Goal: Transaction & Acquisition: Purchase product/service

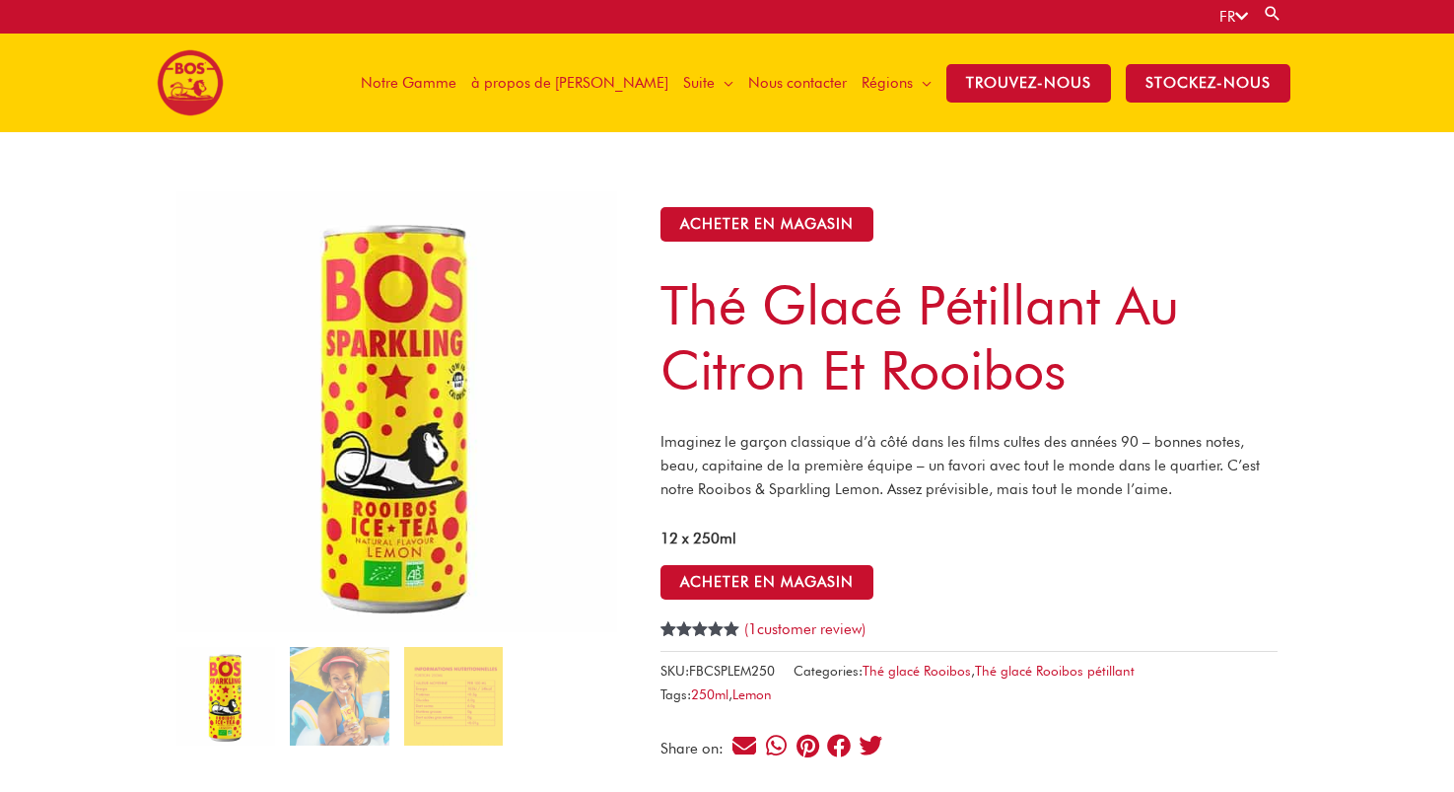
click at [457, 82] on span "Notre Gamme" at bounding box center [409, 82] width 96 height 59
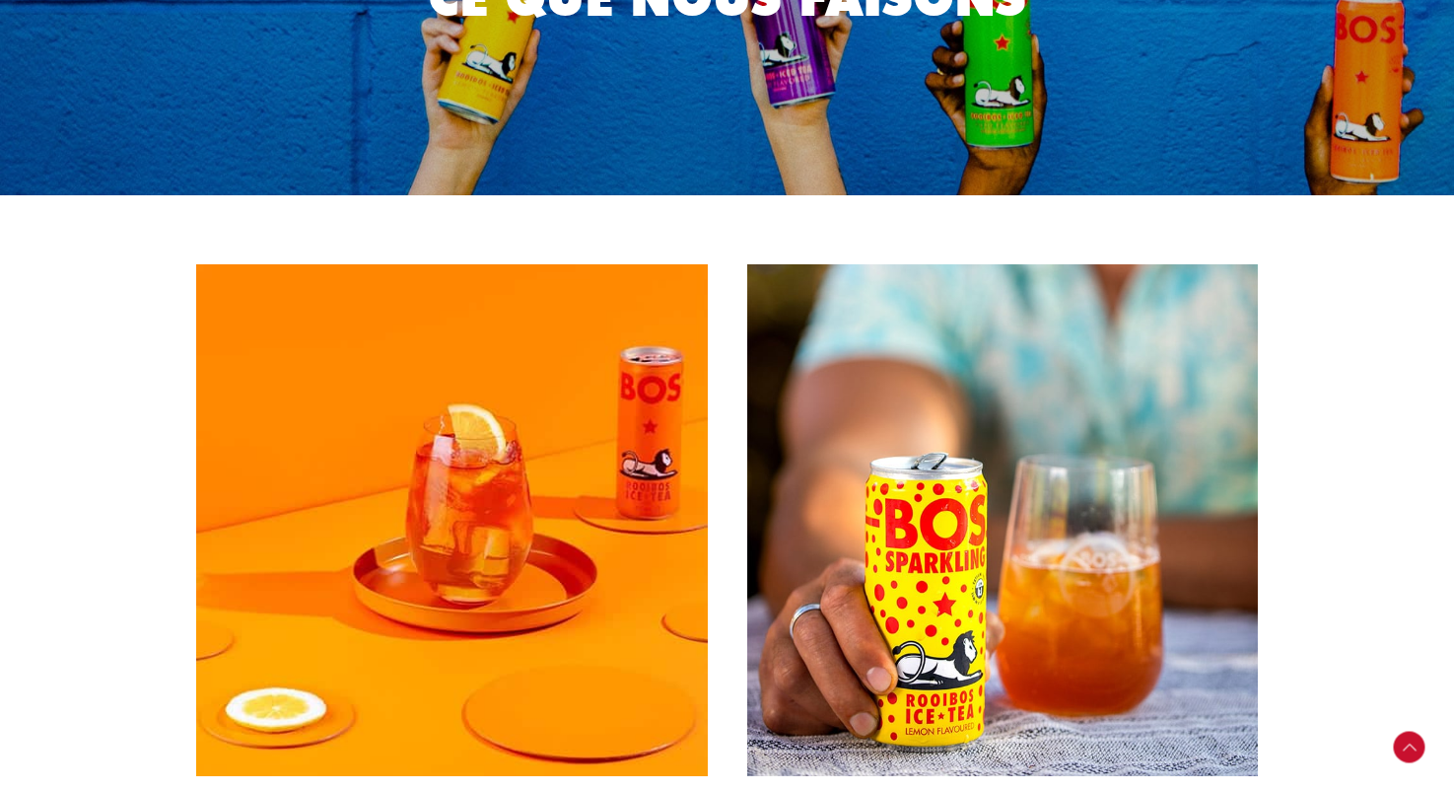
scroll to position [689, 0]
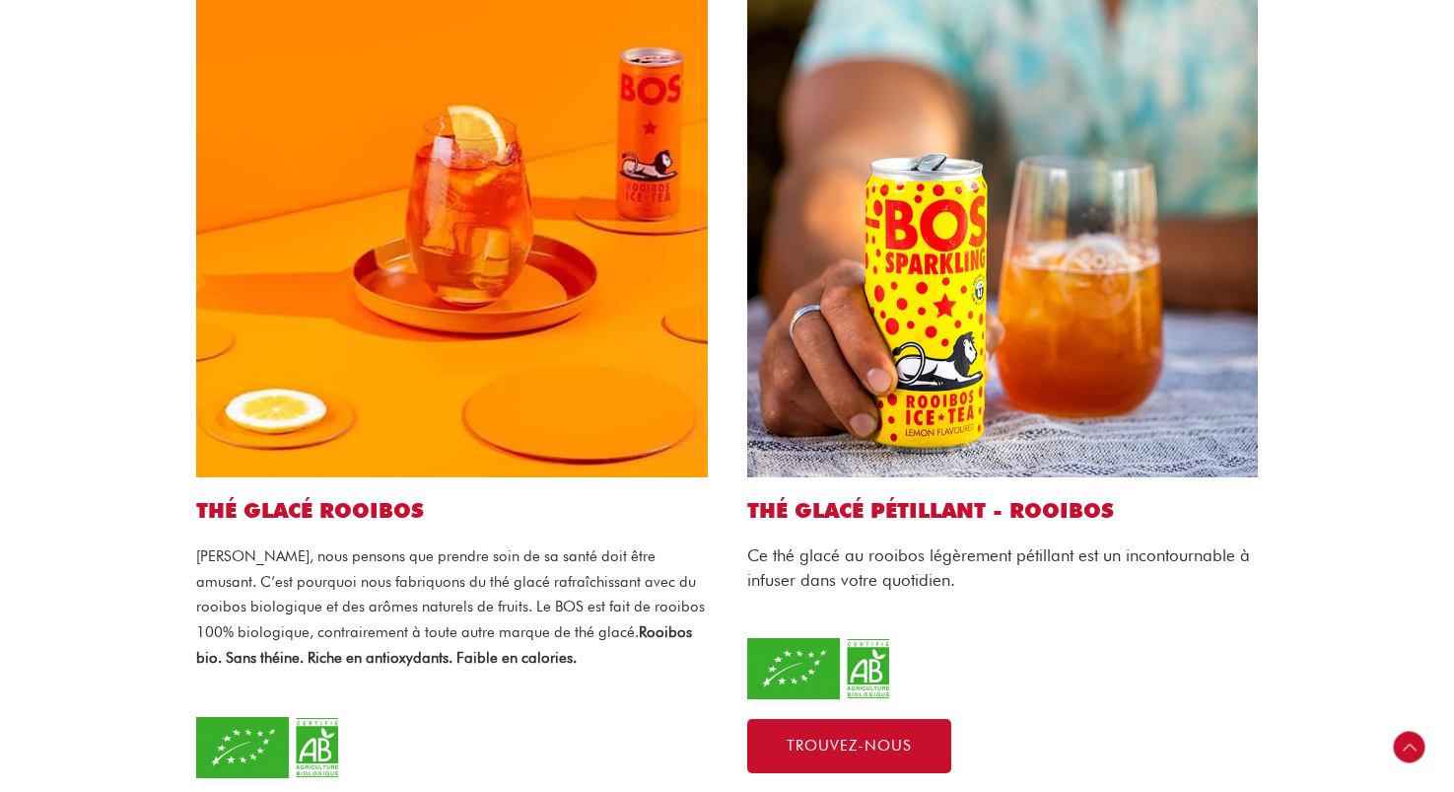
click at [864, 498] on link "THÉ GLACÉ PÉTILLANT - ROOIBOS" at bounding box center [930, 510] width 367 height 25
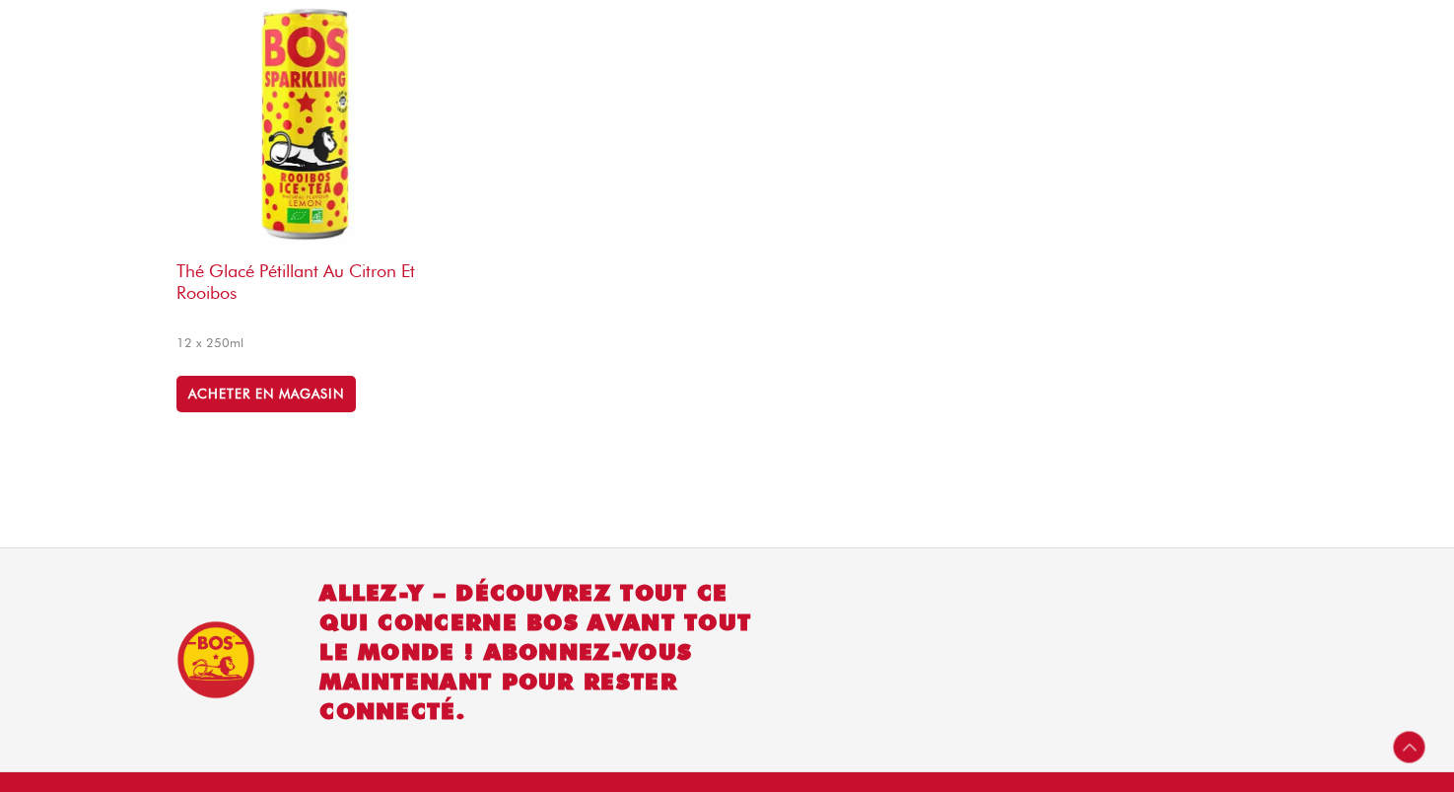
scroll to position [831, 0]
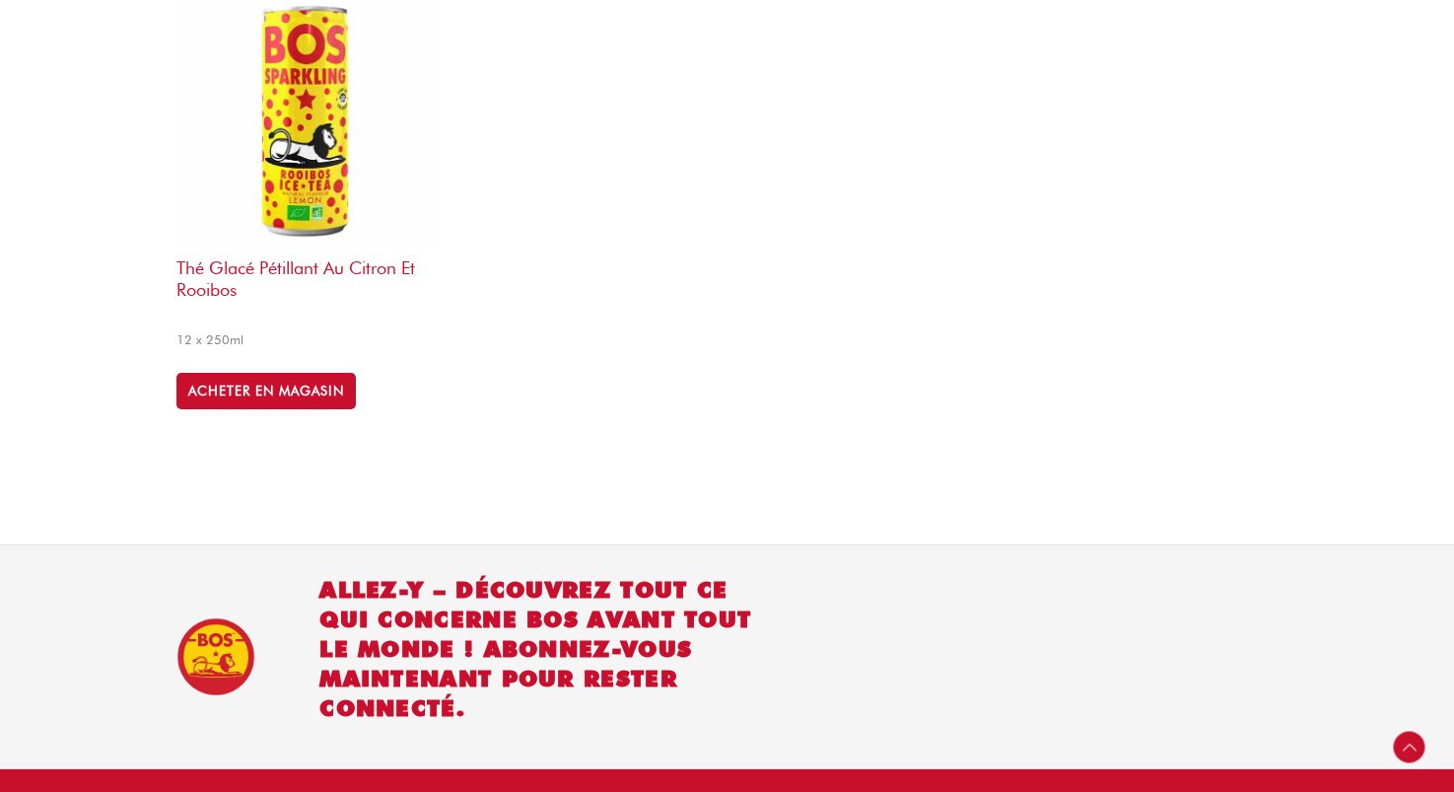
click at [868, 201] on ul "Thé glacé pétillant au citron et rooibos 12 x 250ml ACHETER EN MAGASIN" at bounding box center [727, 228] width 1101 height 484
